Goal: Task Accomplishment & Management: Manage account settings

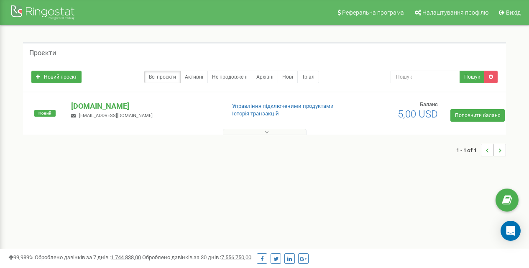
click at [87, 106] on p "Lord.com" at bounding box center [144, 106] width 147 height 11
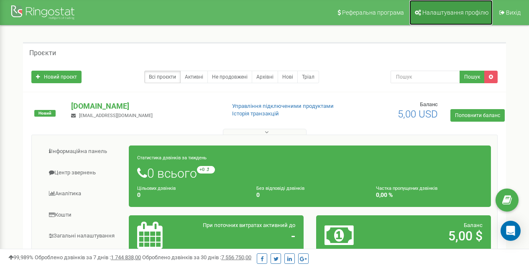
click at [442, 7] on link "Налаштування профілю" at bounding box center [450, 12] width 83 height 25
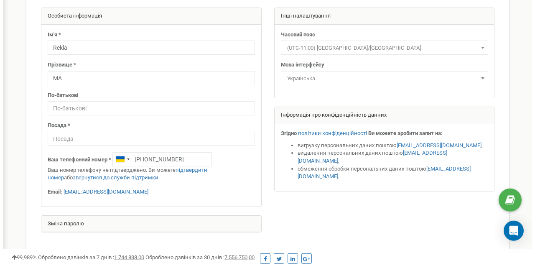
scroll to position [27, 0]
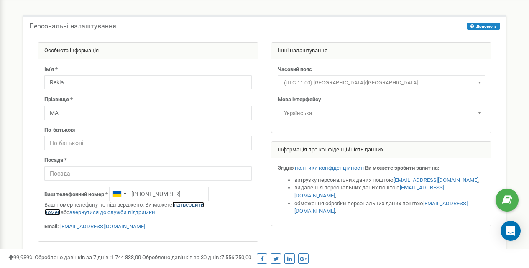
click at [204, 205] on link "підтвердити номер" at bounding box center [124, 209] width 160 height 14
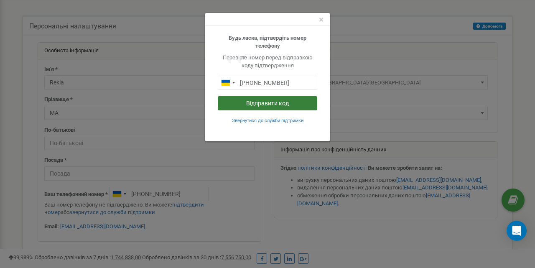
click at [248, 106] on button "Відправити код" at bounding box center [268, 103] width 100 height 14
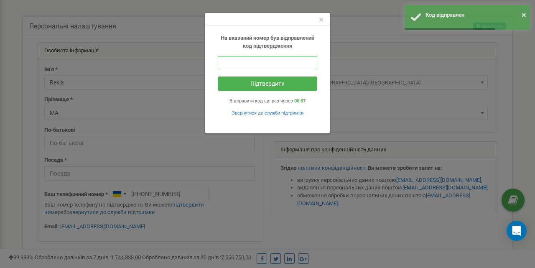
click at [270, 69] on input "text" at bounding box center [268, 63] width 100 height 14
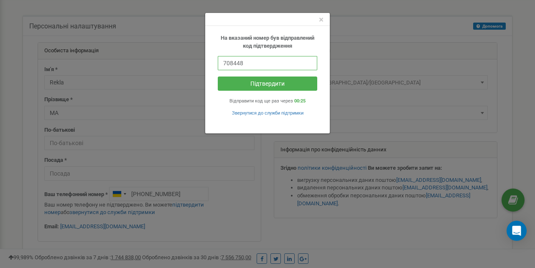
type input "708448"
click at [218, 77] on button "Підтвердити" at bounding box center [268, 84] width 100 height 14
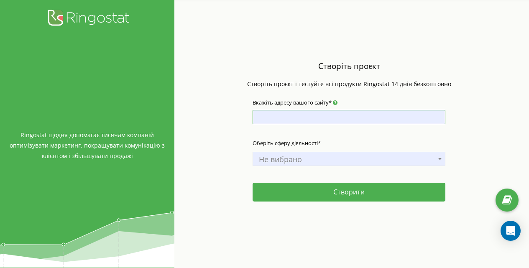
click at [305, 120] on input "Вкажіть адресу вашого сайту*" at bounding box center [349, 117] width 193 height 14
type input "д"
type input "[DOMAIN_NAME]"
click at [304, 158] on span "Не вибрано" at bounding box center [348, 159] width 187 height 12
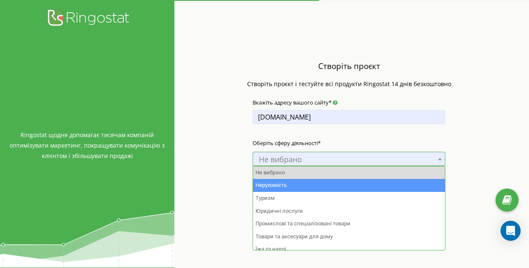
select select "1"
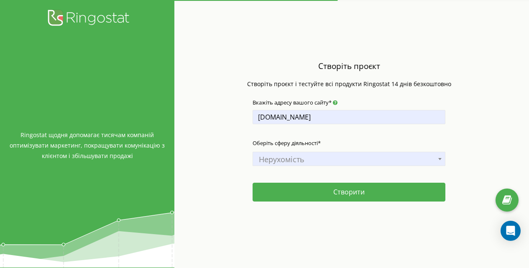
click at [314, 181] on div "Оберіть сферу діяльності* Не вибрано Нерухомість Туризм Юридичні послуги Промис…" at bounding box center [349, 160] width 193 height 50
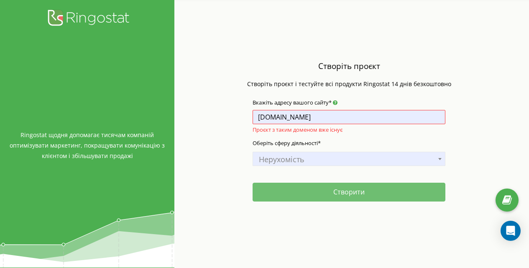
click at [314, 185] on button "Створити" at bounding box center [349, 192] width 193 height 19
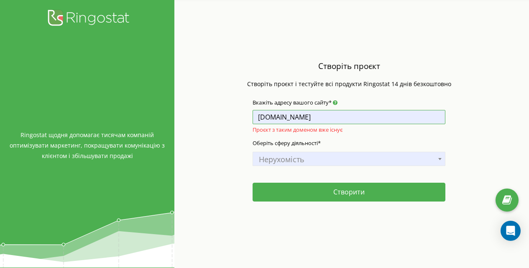
click at [256, 118] on input "[DOMAIN_NAME]" at bounding box center [349, 117] width 193 height 14
type input "[DOMAIN_NAME]"
click at [253, 183] on button "Створити" at bounding box center [349, 192] width 193 height 19
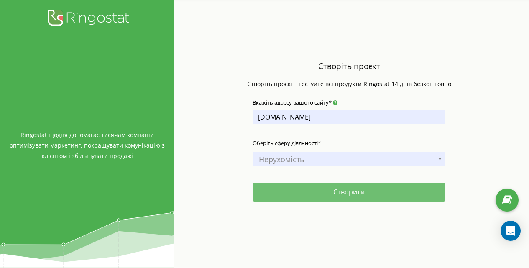
click at [294, 189] on button "Створити" at bounding box center [349, 192] width 193 height 19
